Goal: Find specific page/section: Find specific page/section

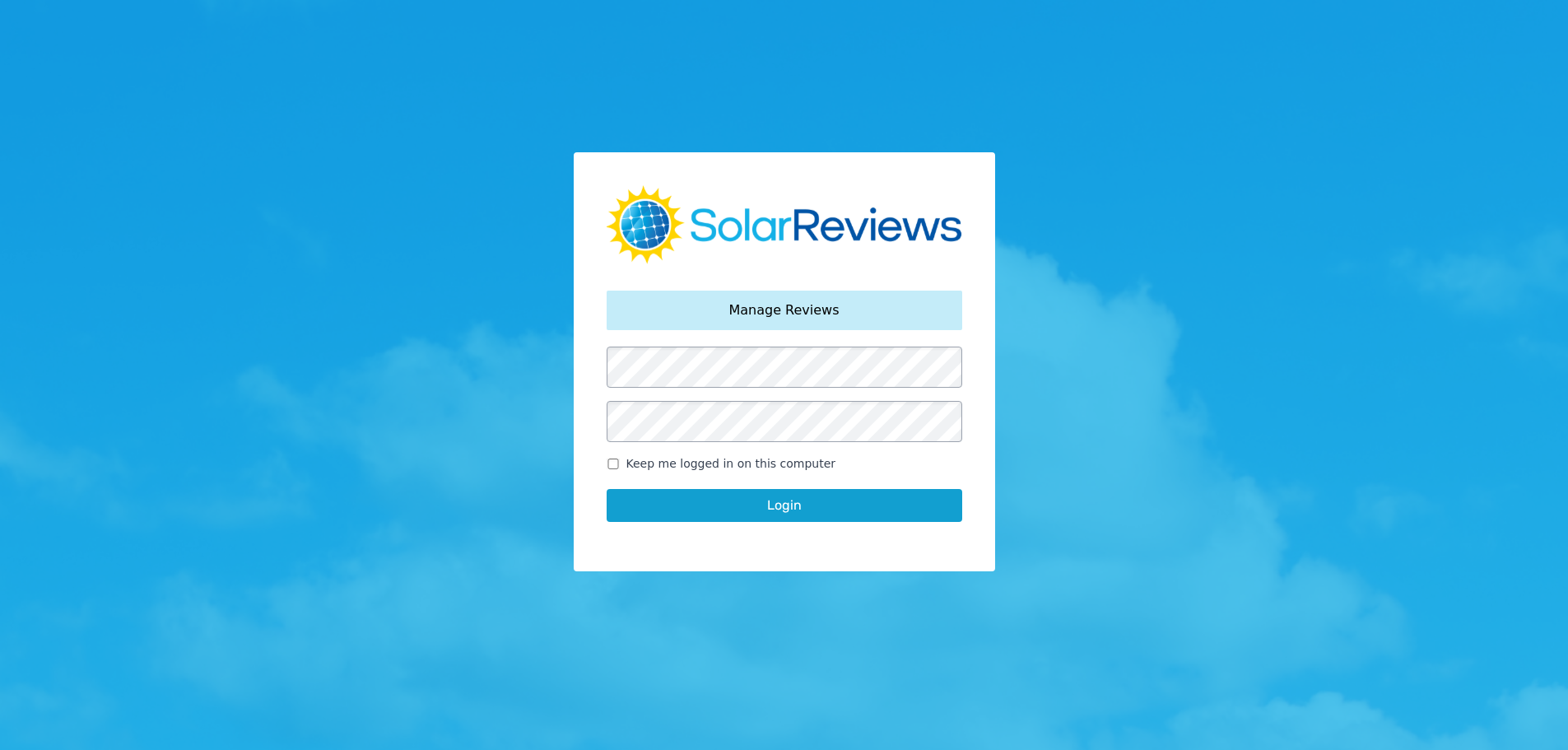
click at [755, 501] on button "Login" at bounding box center [784, 505] width 356 height 33
click at [812, 517] on button "Login" at bounding box center [784, 505] width 356 height 33
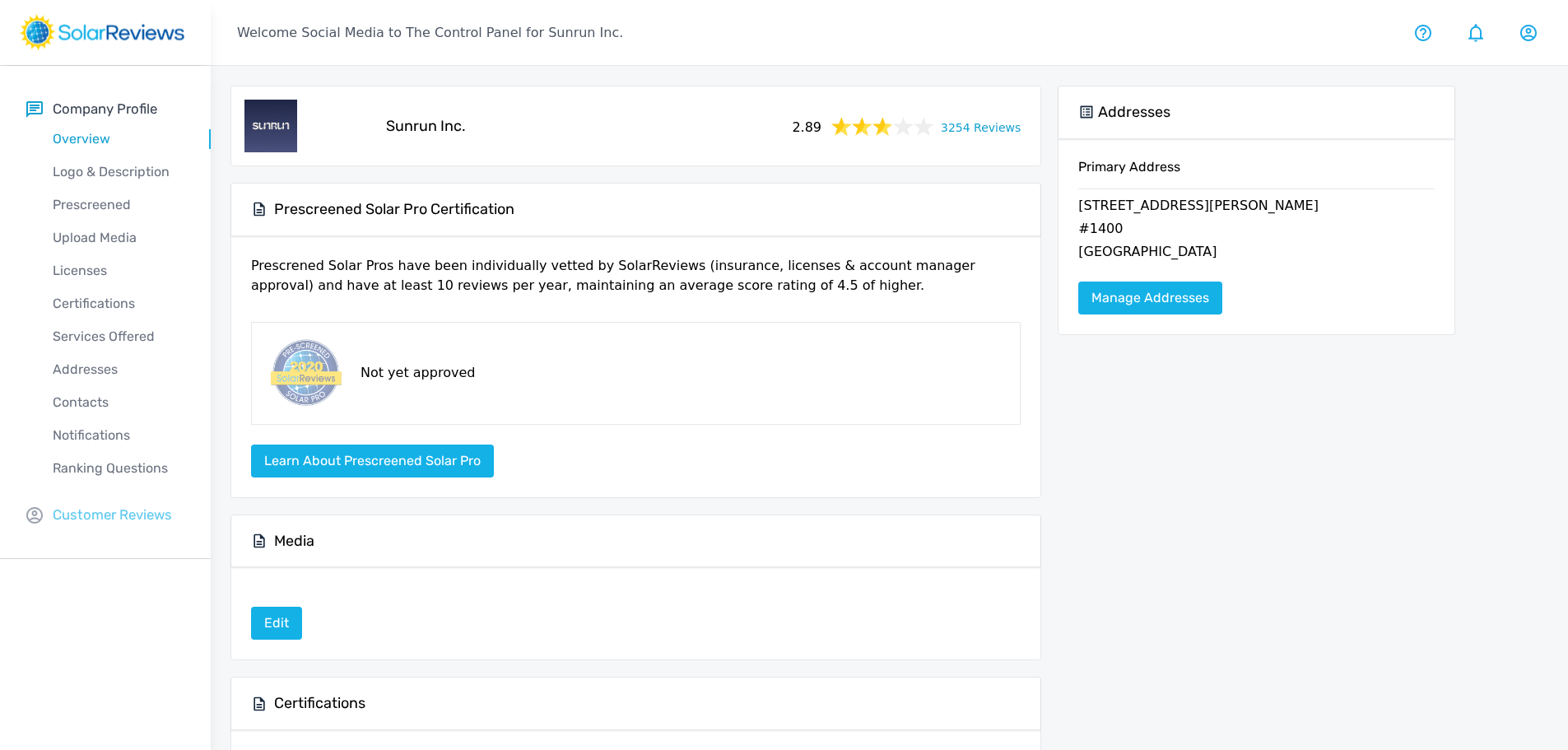
click at [145, 519] on p "Customer Reviews" at bounding box center [112, 515] width 119 height 20
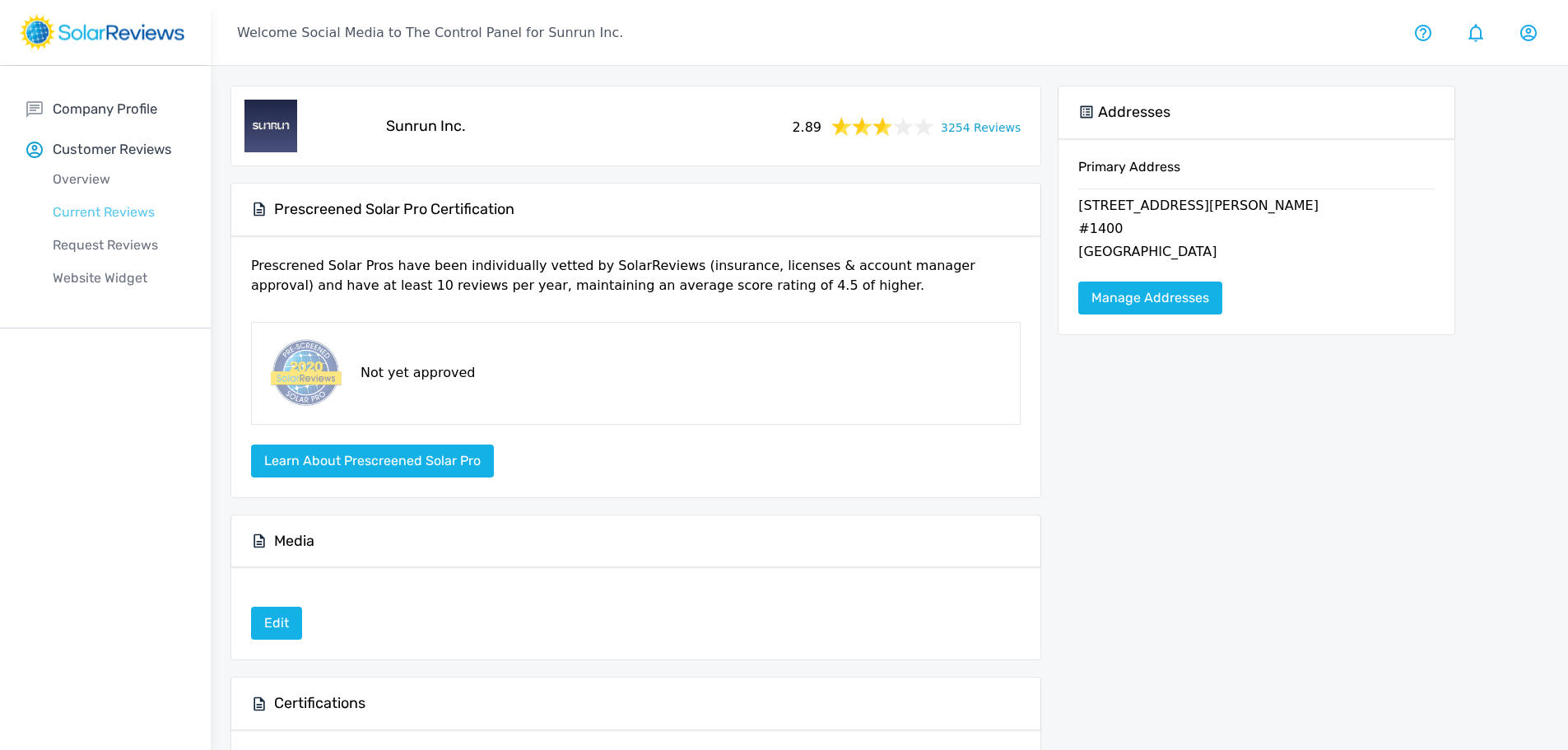
click at [109, 217] on p "Current Reviews" at bounding box center [119, 212] width 185 height 20
